Goal: Task Accomplishment & Management: Complete application form

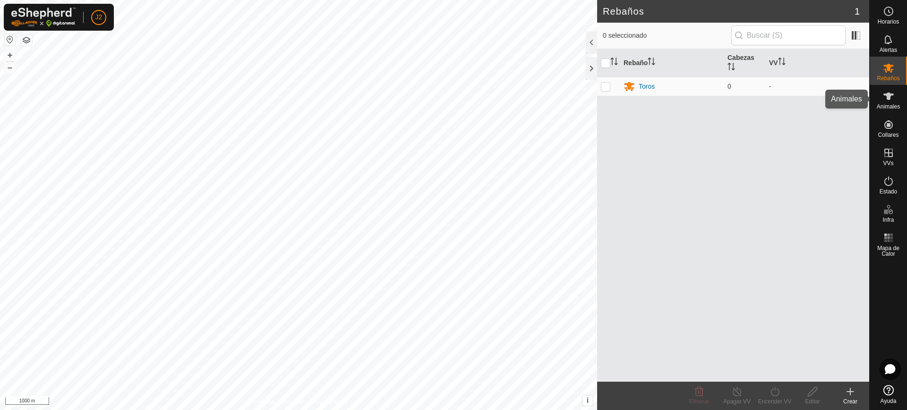
click at [889, 110] on div "Animales" at bounding box center [887, 99] width 37 height 28
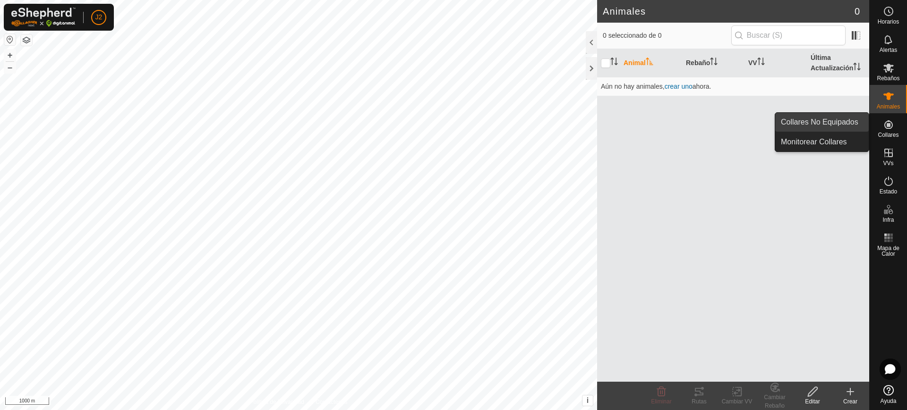
drag, startPoint x: 900, startPoint y: 122, endPoint x: 844, endPoint y: 124, distance: 56.2
click at [869, 124] on es-menu-bar "Horarios Alertas Rebaños Animales Collares VVs Estado Infra Mapa de Calor Ayuda…" at bounding box center [888, 205] width 38 height 410
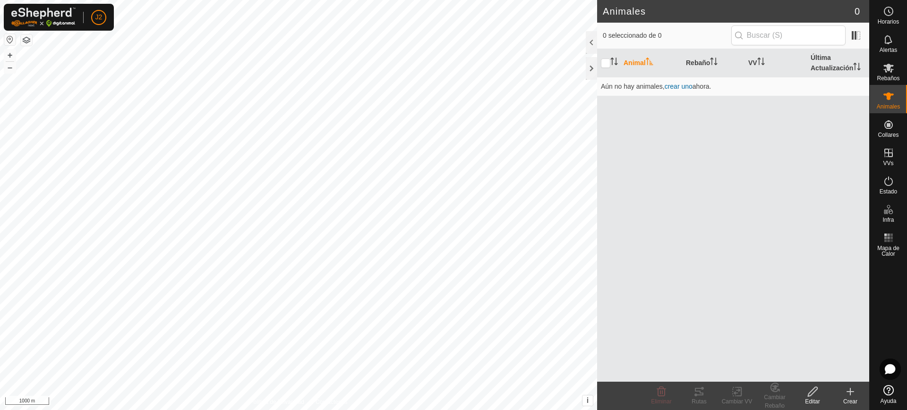
click at [844, 124] on div "Animal Rebaño VV Última Actualización Aún no hay animales, crear uno ahora." at bounding box center [733, 215] width 272 height 333
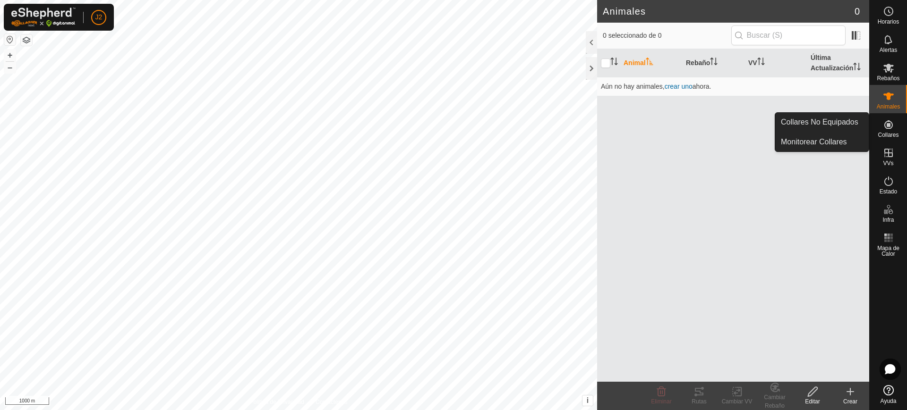
click at [862, 125] on link "Collares No Equipados" at bounding box center [821, 122] width 93 height 19
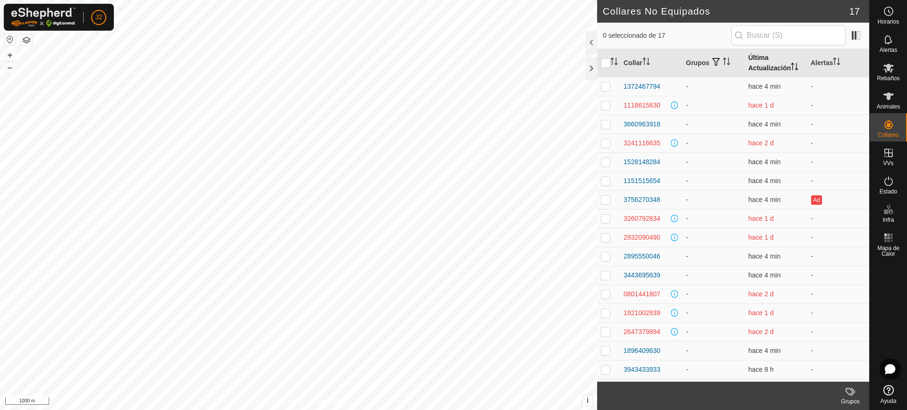
click at [791, 70] on p-sorticon "Activar para ordenar" at bounding box center [794, 68] width 8 height 8
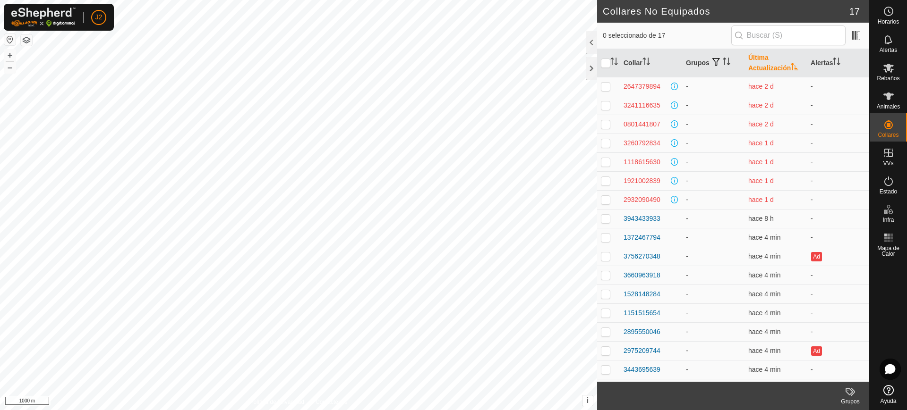
click at [791, 70] on p-sorticon "Activar para ordenar" at bounding box center [794, 68] width 8 height 8
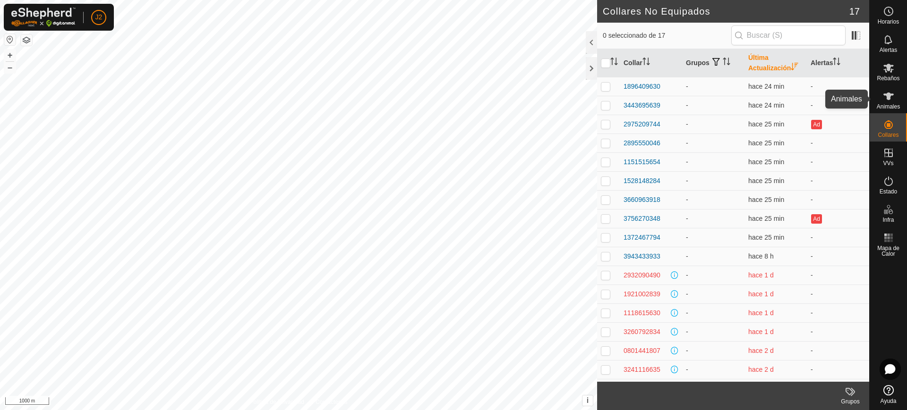
click at [897, 95] on div "Animales" at bounding box center [887, 99] width 37 height 28
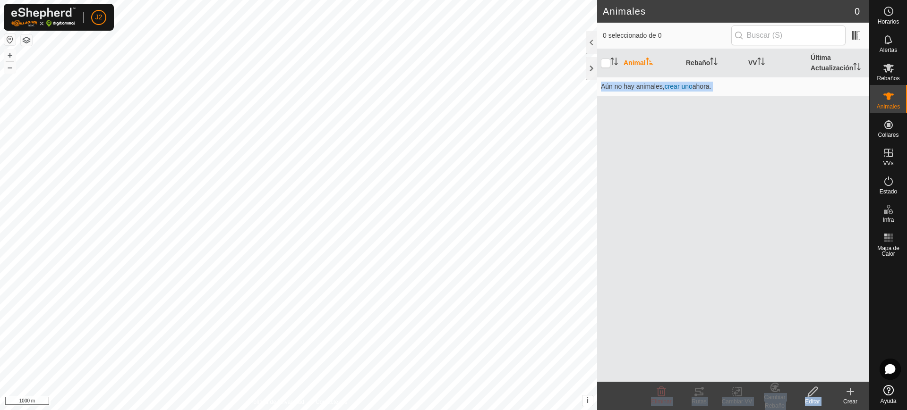
drag, startPoint x: 688, startPoint y: 310, endPoint x: 849, endPoint y: 388, distance: 178.9
click at [849, 388] on article "Animales 0 0 seleccionado de 0 Animal Rebaño VV Última Actualización Aún no hay…" at bounding box center [733, 205] width 272 height 410
click at [849, 388] on icon at bounding box center [849, 391] width 11 height 11
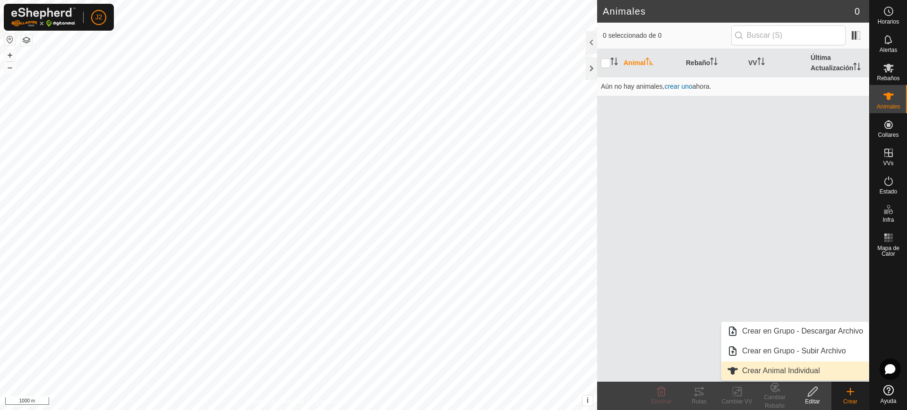
click at [800, 365] on link "Crear Animal Individual" at bounding box center [794, 371] width 147 height 19
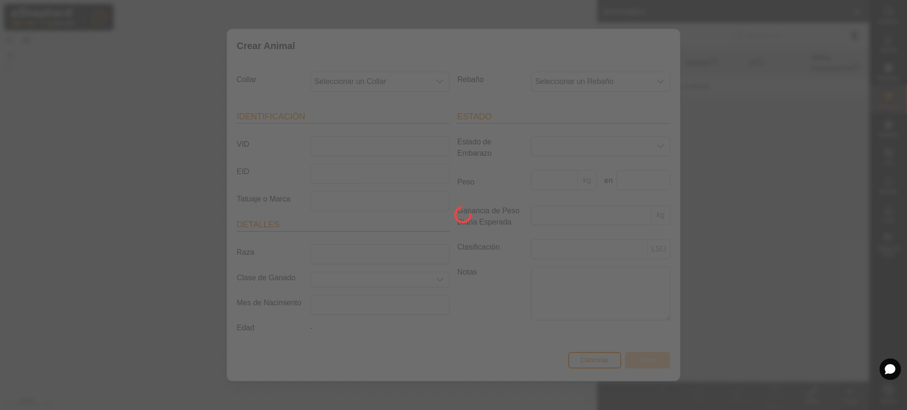
click at [437, 97] on div at bounding box center [453, 205] width 907 height 410
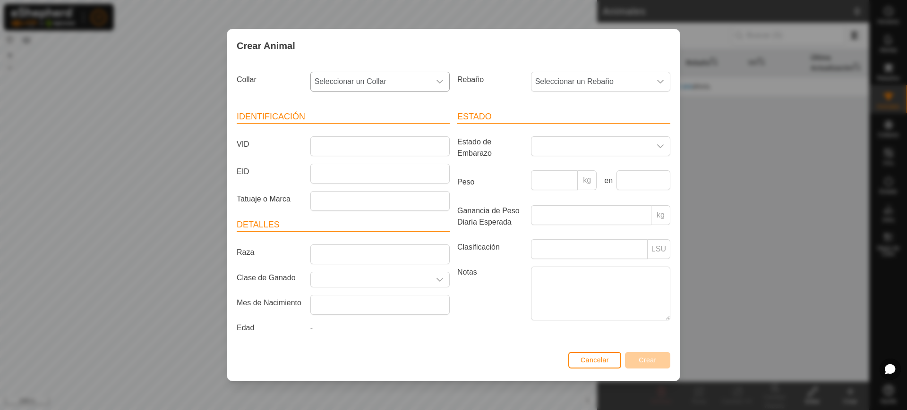
click at [434, 80] on div "dropdown trigger" at bounding box center [439, 81] width 19 height 19
type input "3918"
click at [368, 135] on li "3660963918" at bounding box center [380, 130] width 138 height 19
click at [353, 141] on input "VID" at bounding box center [379, 146] width 139 height 20
type input "Tor"
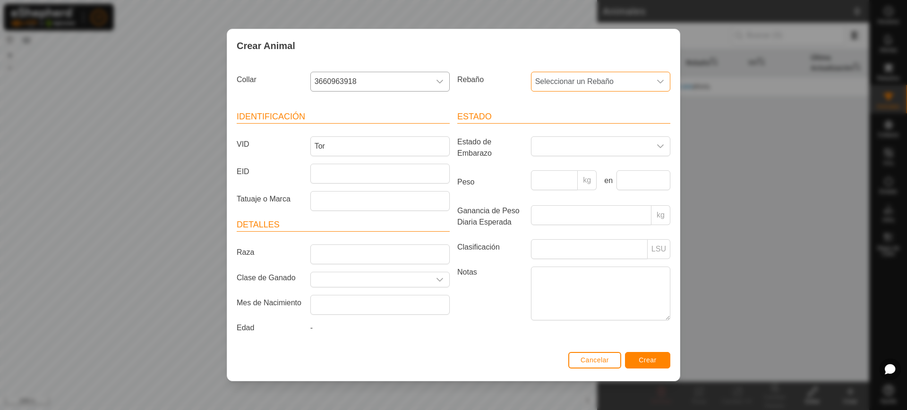
click at [598, 73] on span "Seleccionar un Rebaño" at bounding box center [590, 81] width 119 height 19
click at [497, 96] on div "Rebaño Seleccionar un Rebaño - Toros" at bounding box center [563, 85] width 221 height 35
click at [418, 153] on input "Tor" at bounding box center [379, 146] width 139 height 20
click at [650, 359] on span "Crear" at bounding box center [647, 360] width 18 height 8
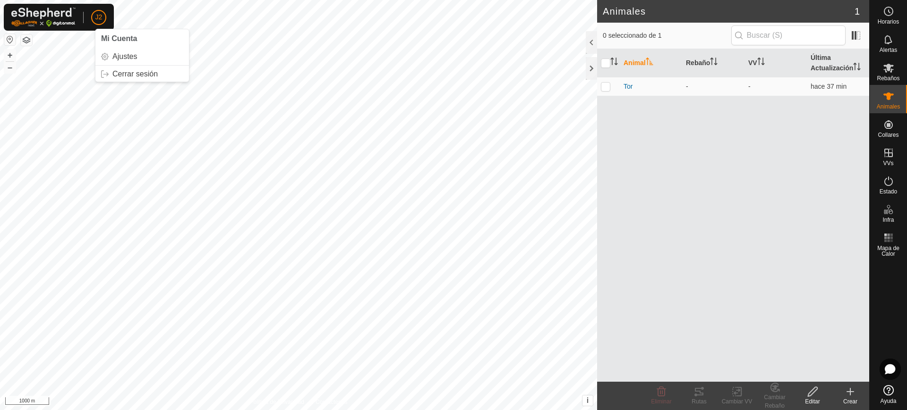
click at [98, 11] on p-avatar "J2" at bounding box center [98, 17] width 15 height 15
click at [128, 81] on link "Cerrar sesión" at bounding box center [141, 74] width 93 height 15
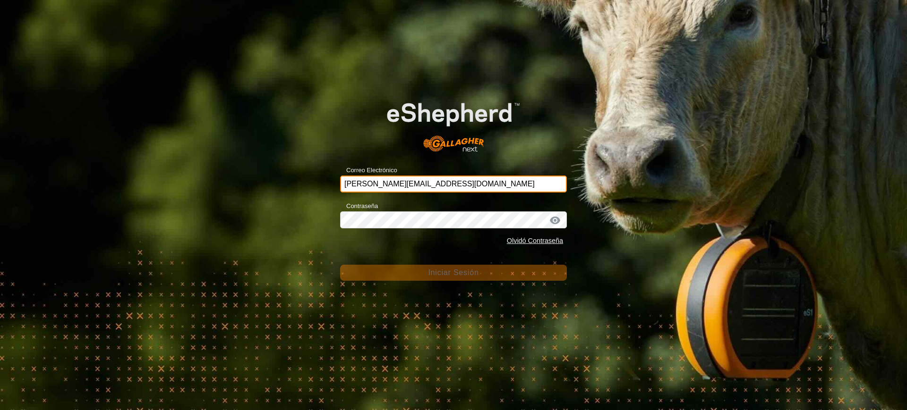
click at [454, 180] on input "[PERSON_NAME][EMAIL_ADDRESS][DOMAIN_NAME]" at bounding box center [453, 184] width 227 height 17
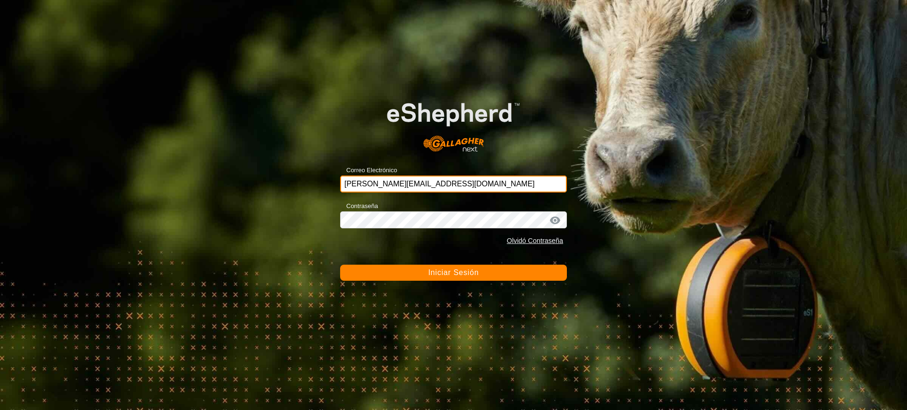
type input "[EMAIL_ADDRESS][DOMAIN_NAME]"
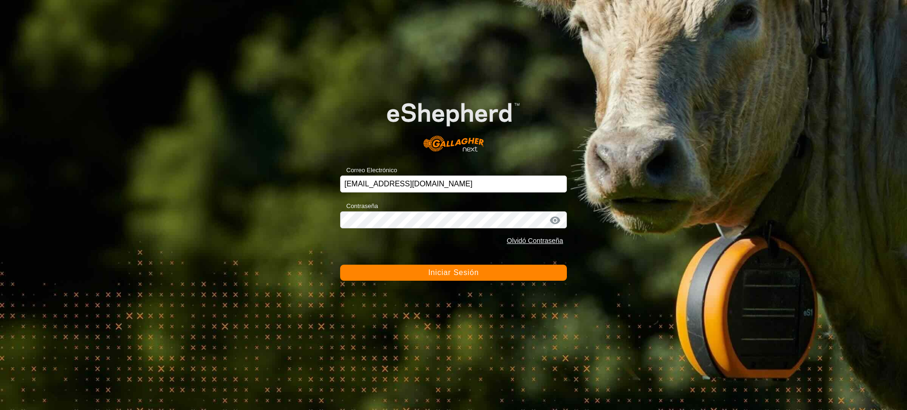
click at [509, 268] on button "Iniciar Sesión" at bounding box center [453, 273] width 227 height 16
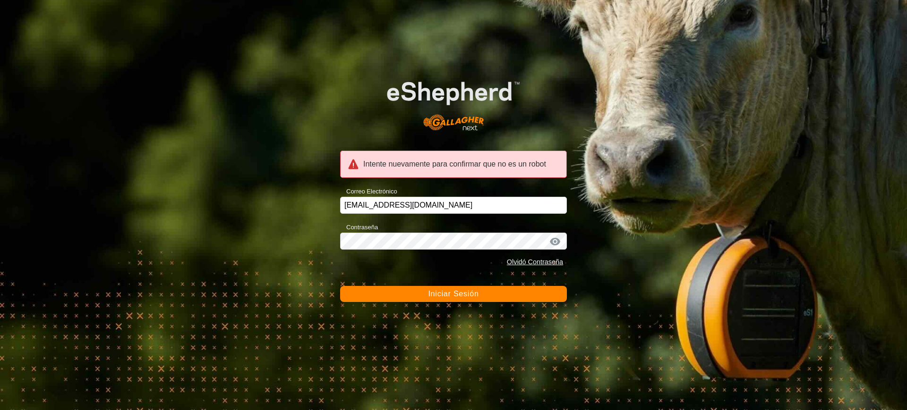
click at [465, 295] on span "Iniciar Sesión" at bounding box center [453, 294] width 51 height 8
click at [420, 294] on button "Iniciar Sesión" at bounding box center [453, 294] width 227 height 16
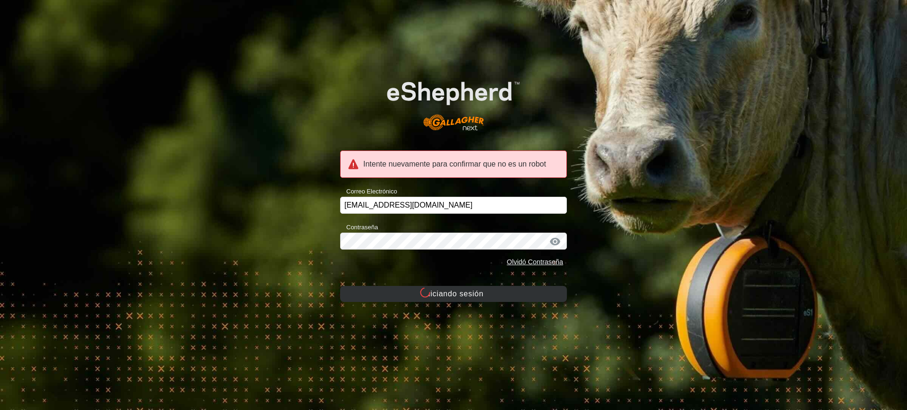
click at [441, 298] on button "Iniciando sesión" at bounding box center [453, 294] width 227 height 16
